Goal: Information Seeking & Learning: Understand process/instructions

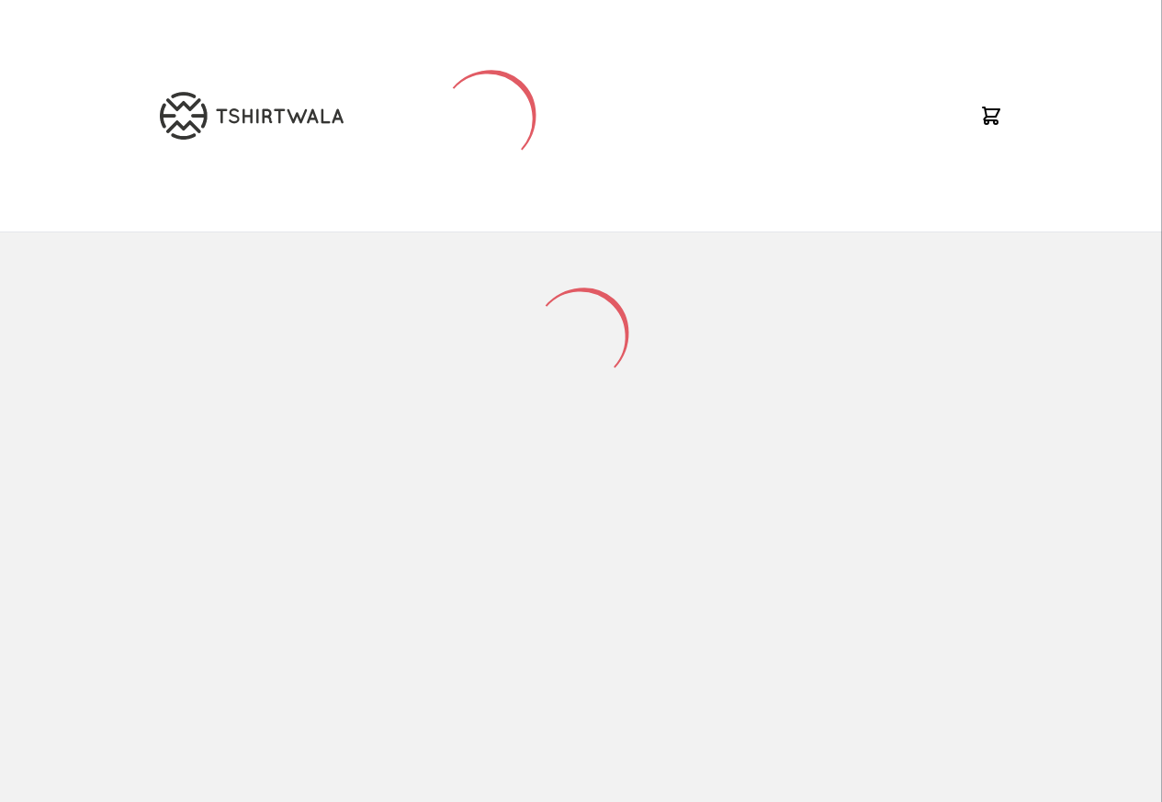
click at [837, 465] on div at bounding box center [580, 512] width 871 height 561
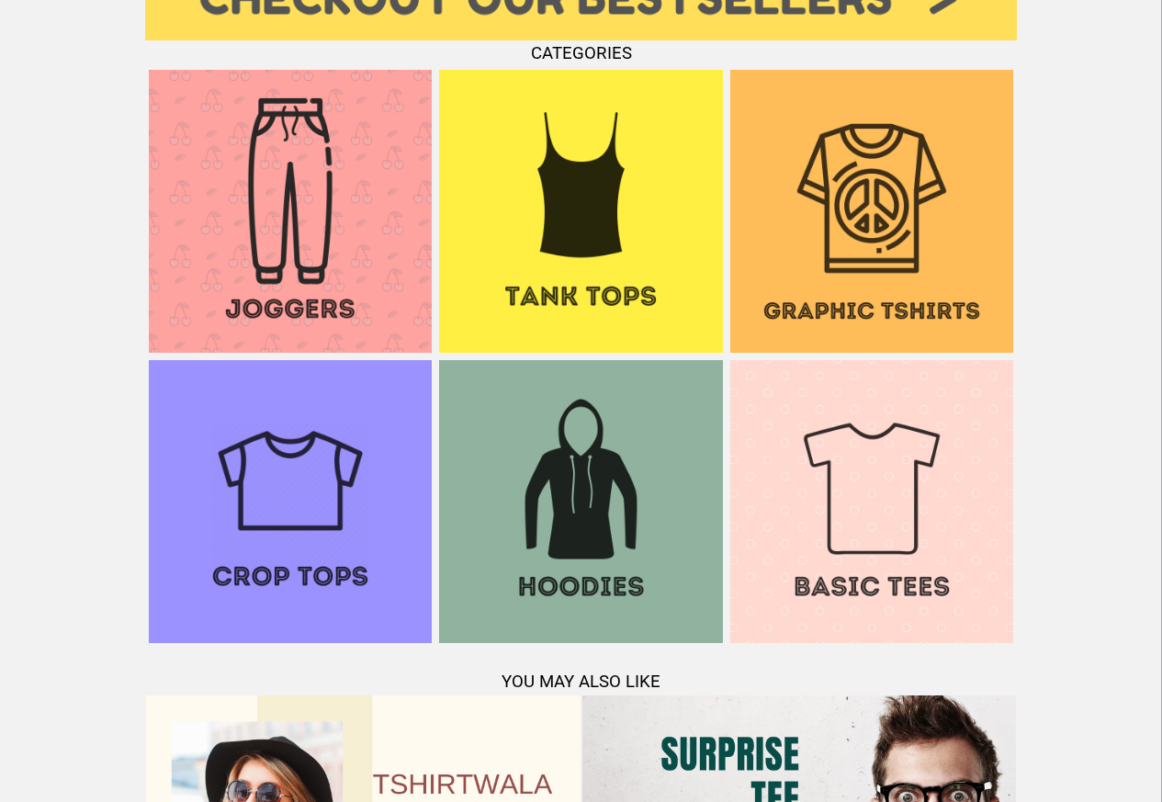
scroll to position [1772, 0]
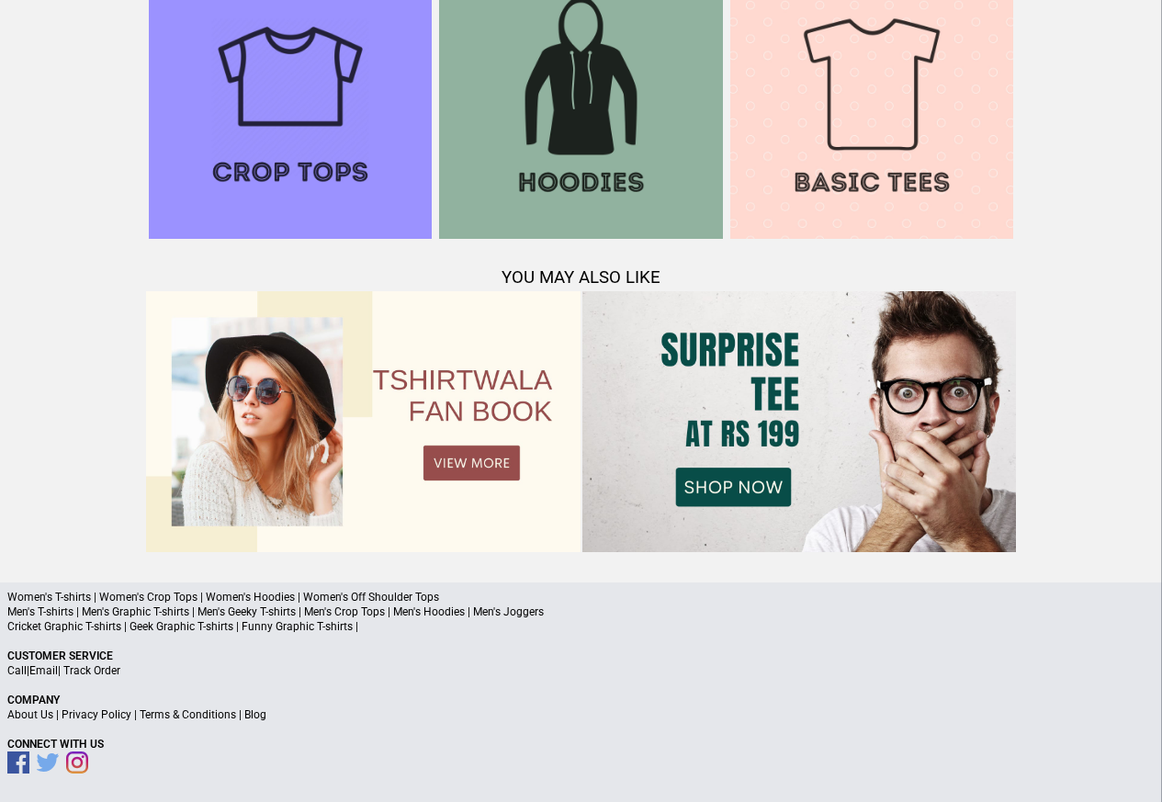
click at [165, 714] on link "Terms & Conditions" at bounding box center [188, 714] width 96 height 13
